Goal: Task Accomplishment & Management: Use online tool/utility

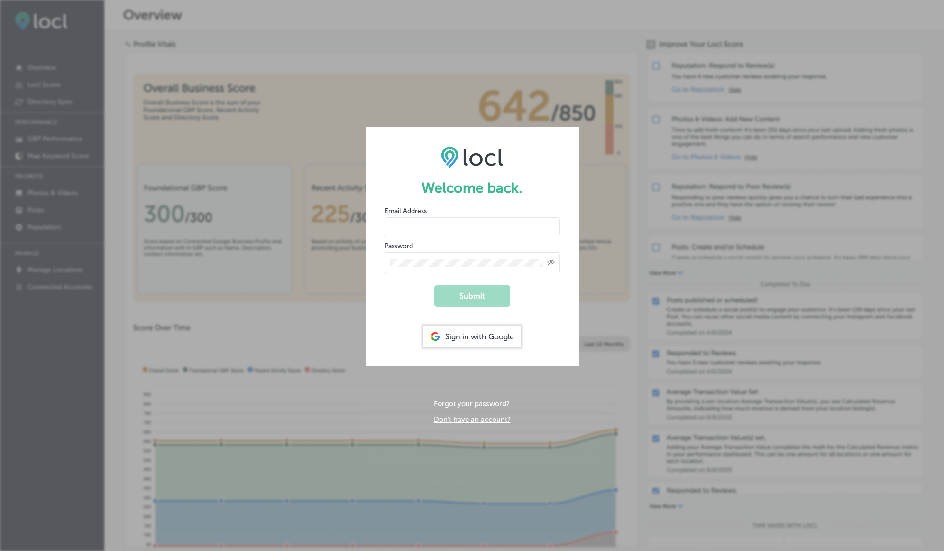
type input "[DOMAIN_NAME][EMAIL_ADDRESS][DOMAIN_NAME]"
click at [480, 293] on button "Submit" at bounding box center [473, 295] width 76 height 21
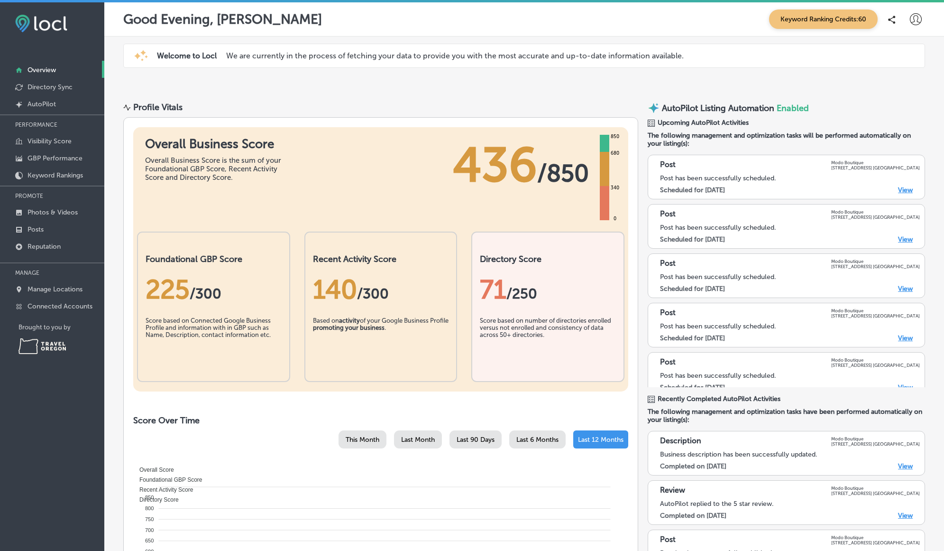
click at [904, 189] on link "View" at bounding box center [905, 190] width 15 height 8
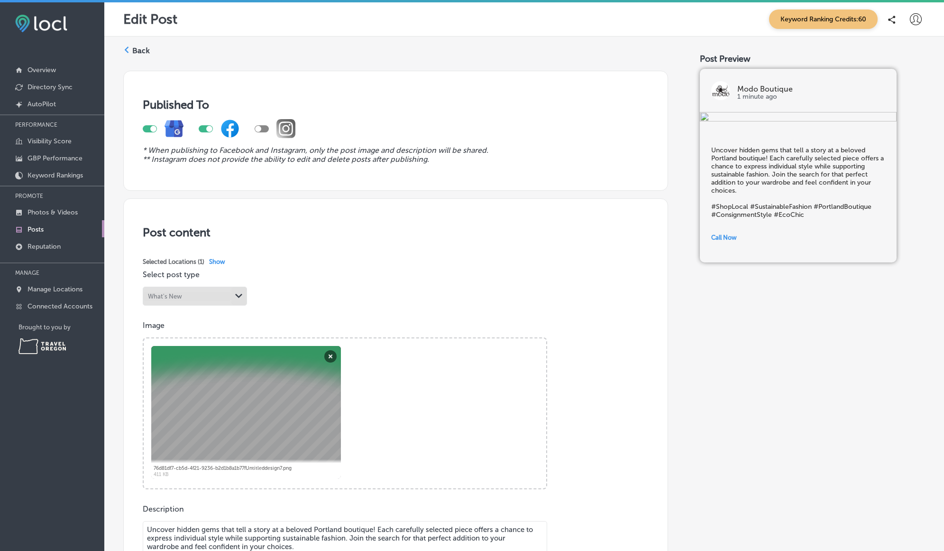
click at [811, 123] on img at bounding box center [798, 117] width 197 height 11
click at [209, 128] on div at bounding box center [209, 129] width 6 height 6
checkbox input "false"
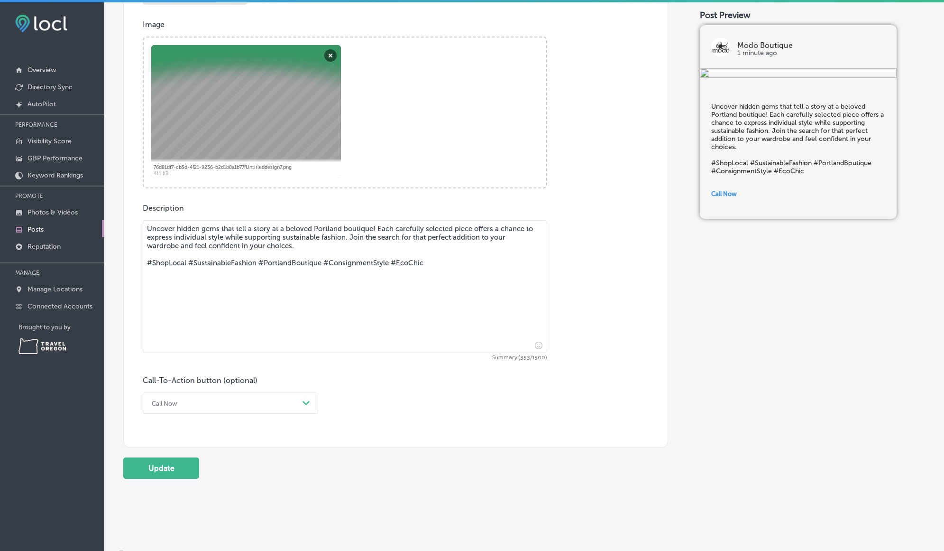
scroll to position [299, 0]
click at [296, 400] on div "Call Now" at bounding box center [223, 405] width 152 height 15
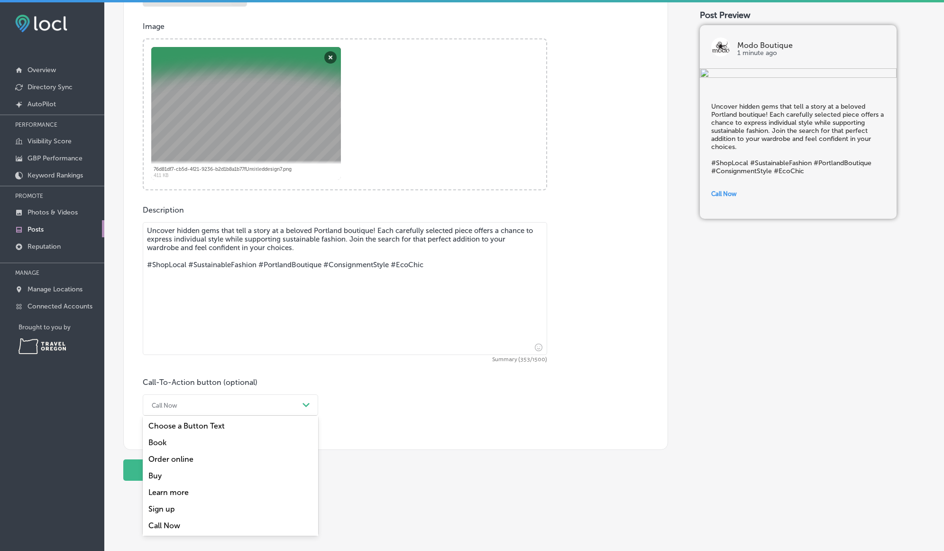
click at [175, 490] on div "Learn more" at bounding box center [231, 492] width 176 height 17
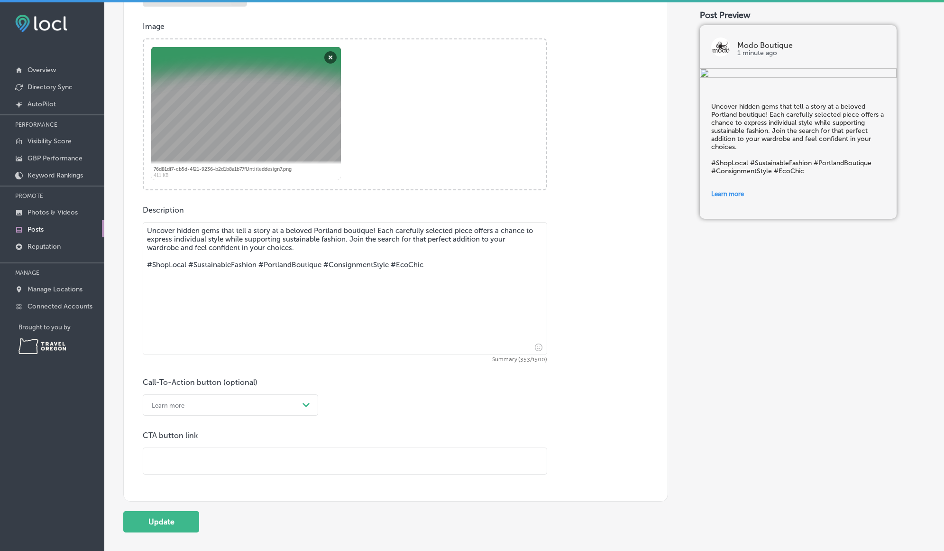
click at [206, 401] on div "Learn more" at bounding box center [223, 405] width 152 height 15
click at [176, 457] on div "Order online" at bounding box center [231, 459] width 176 height 17
click at [192, 456] on input "text" at bounding box center [345, 461] width 404 height 26
paste input "https://modoboutique.com/collections/new-in-the-shop"
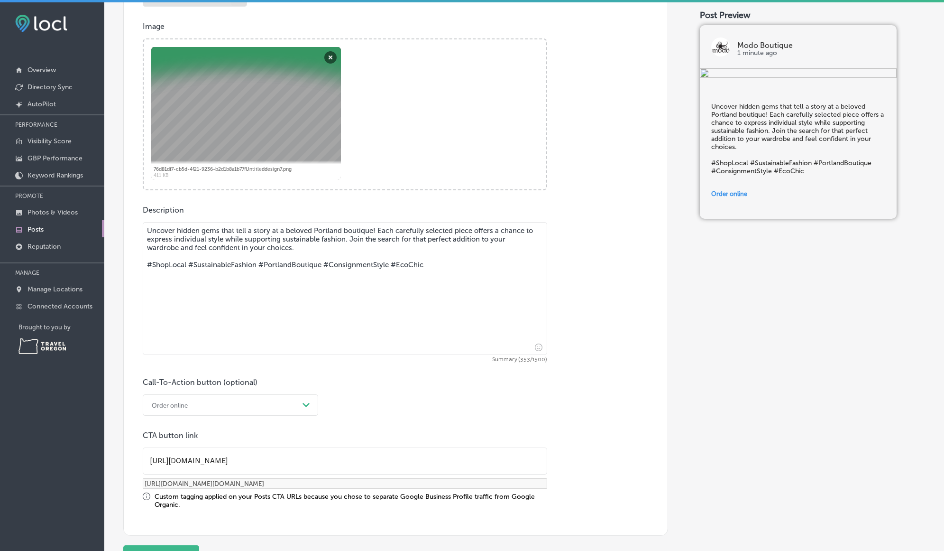
type input "https://modoboutique.com/collections/new-in-the-shop"
click at [446, 390] on div "Call-To-Action button (optional) Order online Path Created with Sketch. CTA but…" at bounding box center [396, 443] width 506 height 131
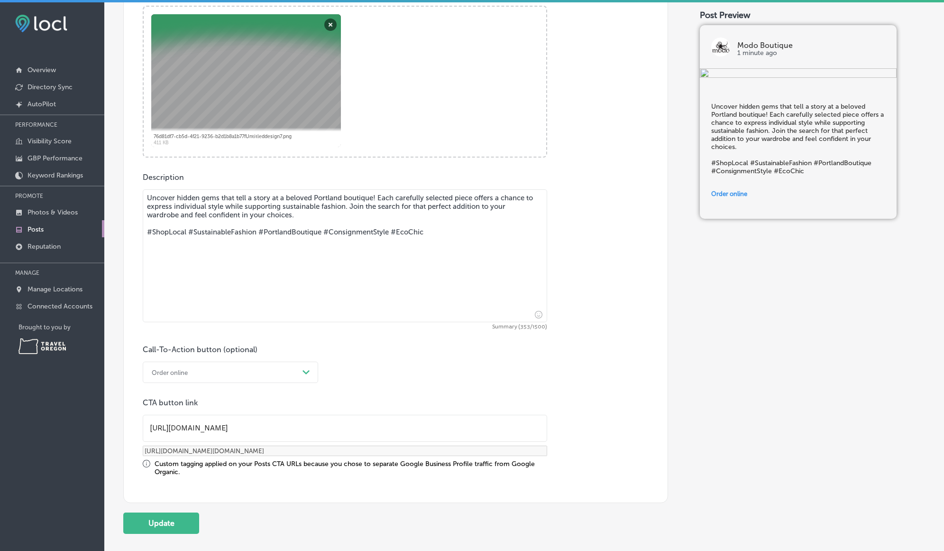
scroll to position [342, 0]
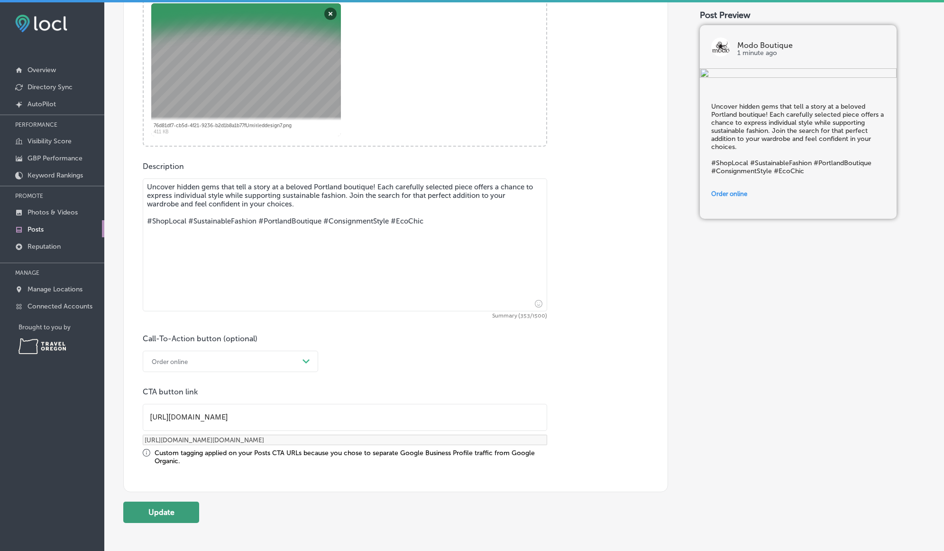
click at [167, 510] on button "Update" at bounding box center [161, 511] width 76 height 21
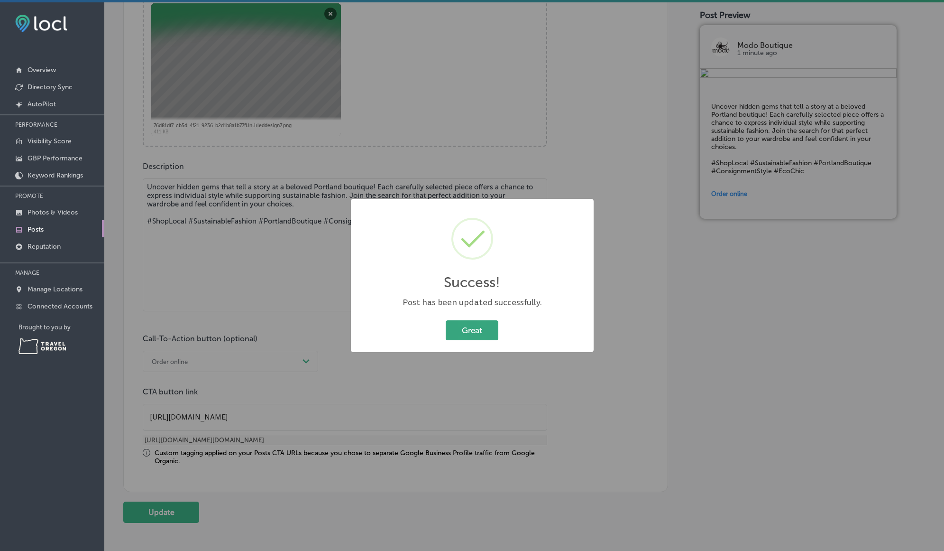
click at [459, 329] on button "Great" at bounding box center [472, 329] width 53 height 19
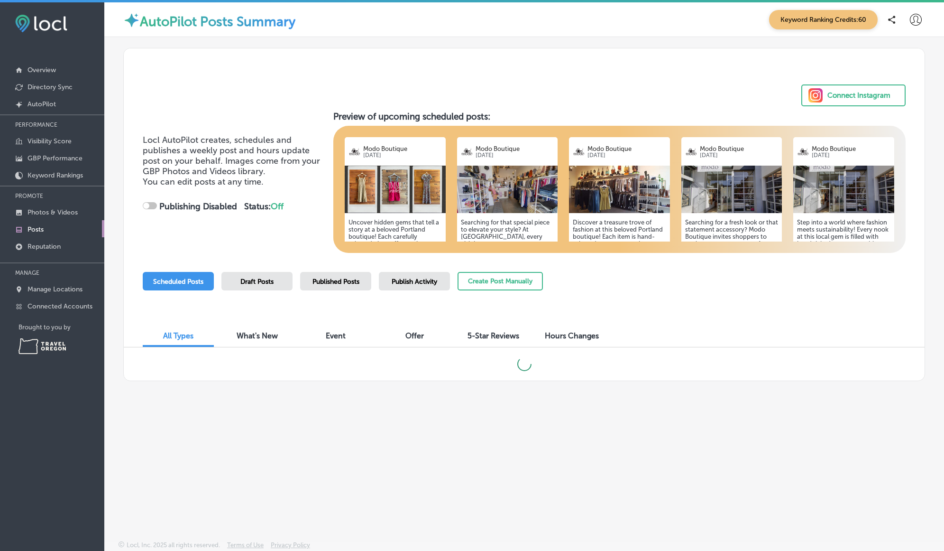
checkbox input "true"
